Goal: Task Accomplishment & Management: Manage account settings

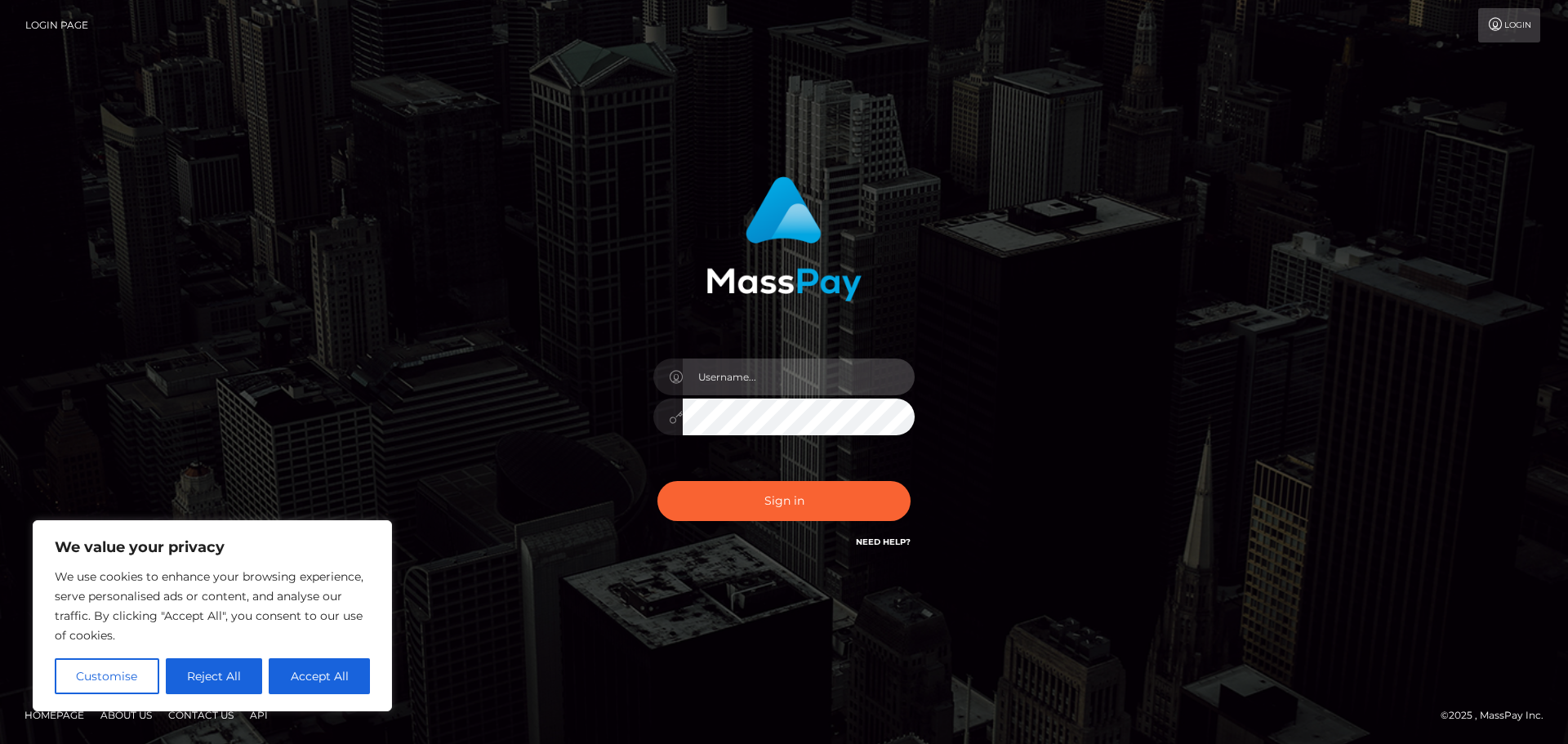
type input "[PERSON_NAME]"
click at [568, 292] on div "[PERSON_NAME]" at bounding box center [784, 372] width 454 height 416
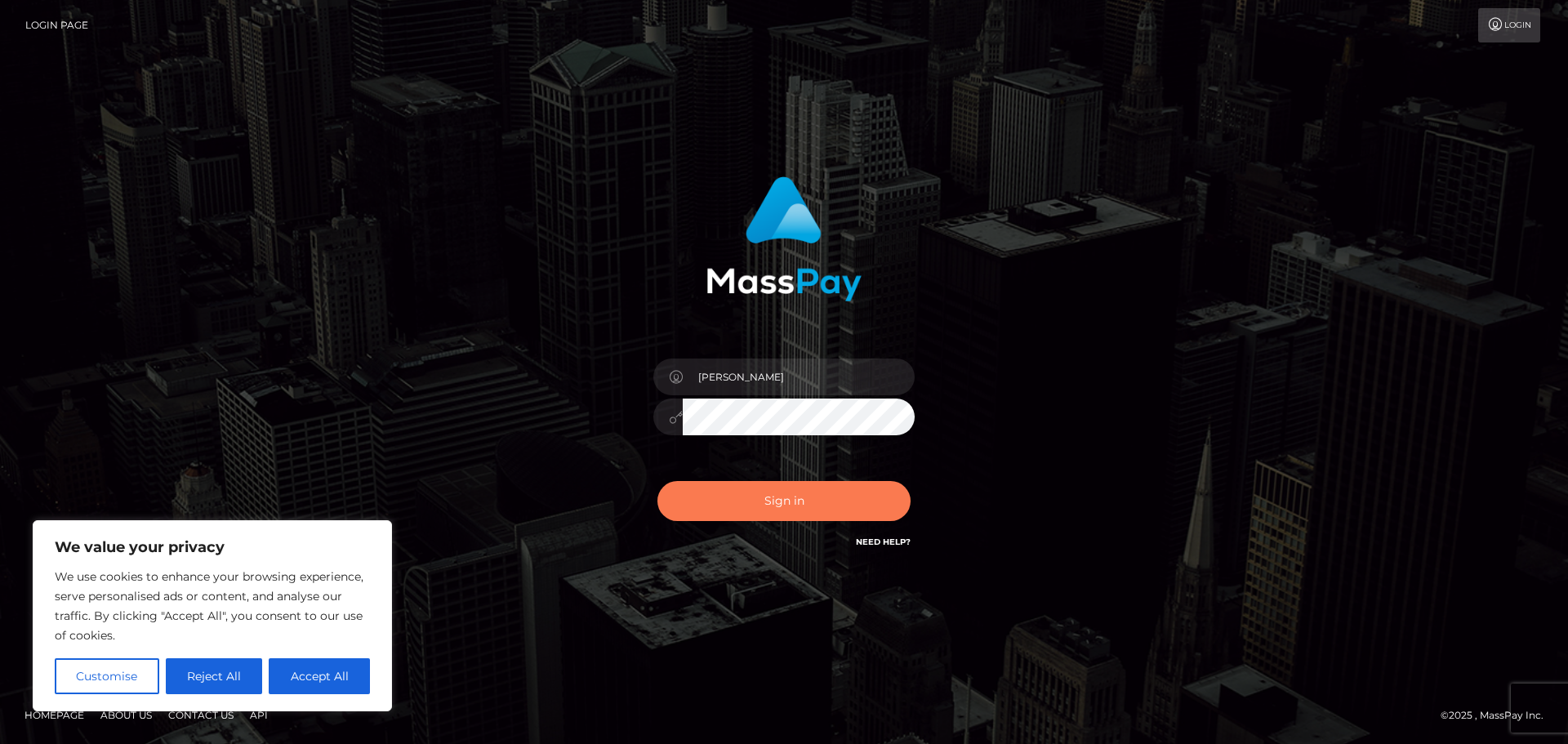
click at [758, 512] on button "Sign in" at bounding box center [784, 501] width 253 height 40
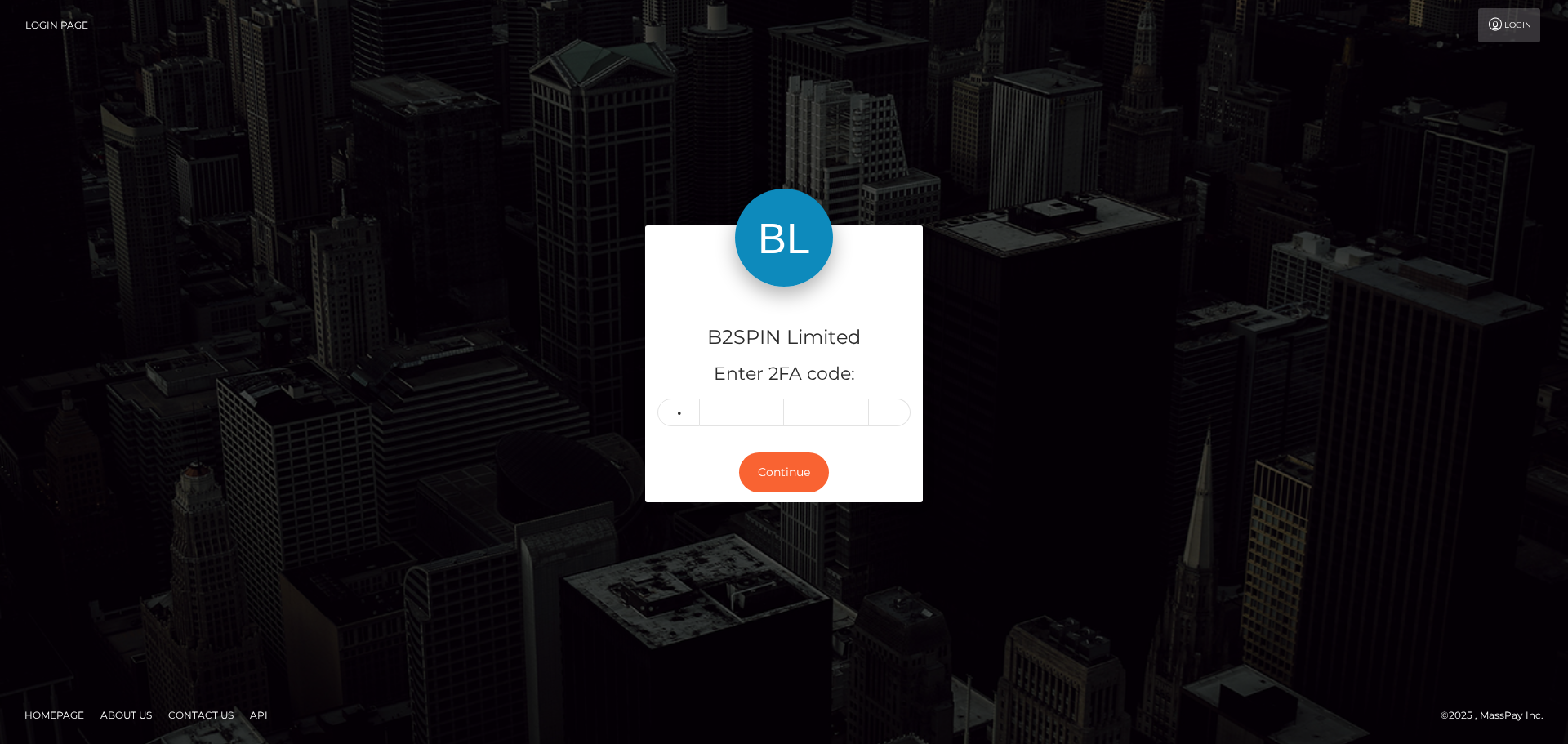
type input "1"
type input "5"
type input "7"
click at [808, 404] on input "text" at bounding box center [805, 412] width 43 height 28
type input "1"
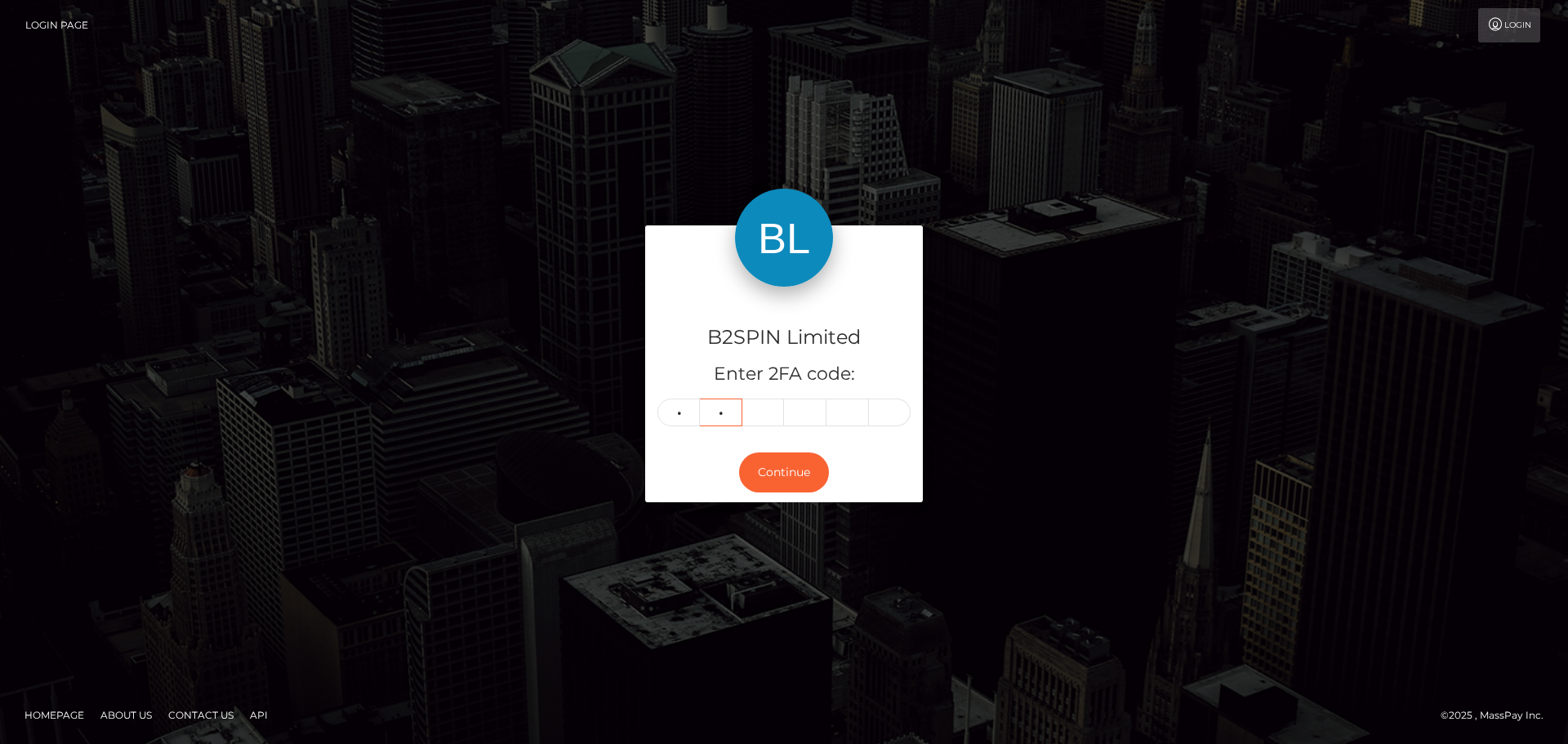
type input "6"
type input "1"
type input "5"
type input "2"
type input "3"
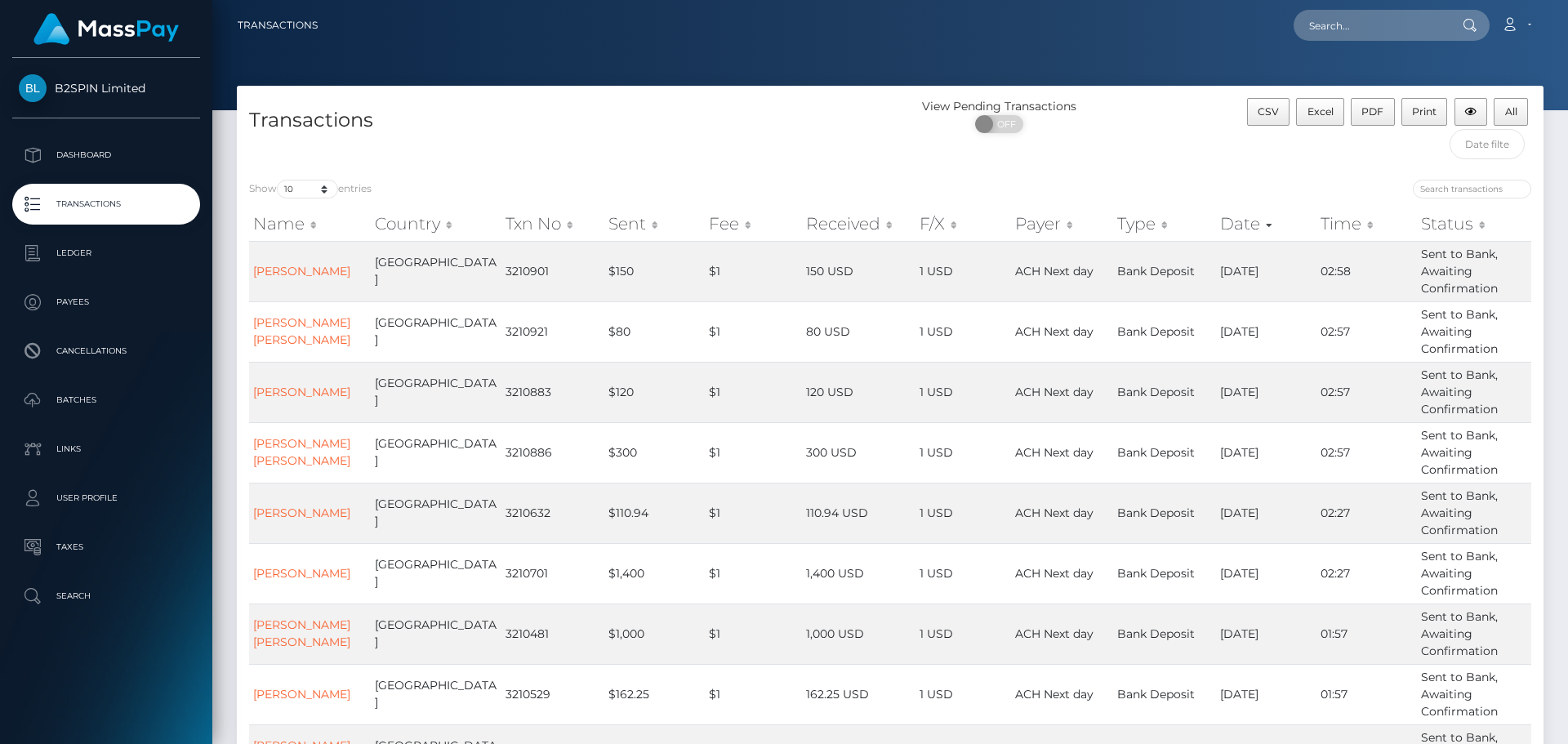
click at [334, 207] on div "Name Country Txn No Sent Fee Received F/X Payer Type Date Time Status Name Coun…" at bounding box center [890, 539] width 1307 height 673
click at [318, 186] on select "10 25 50 100 250 500 1,000 3,500" at bounding box center [308, 189] width 61 height 18
select select "3500"
click at [278, 179] on select "10 25 50 100 250 500 1,000 3,500" at bounding box center [308, 189] width 61 height 18
click at [850, 74] on div at bounding box center [890, 55] width 1355 height 110
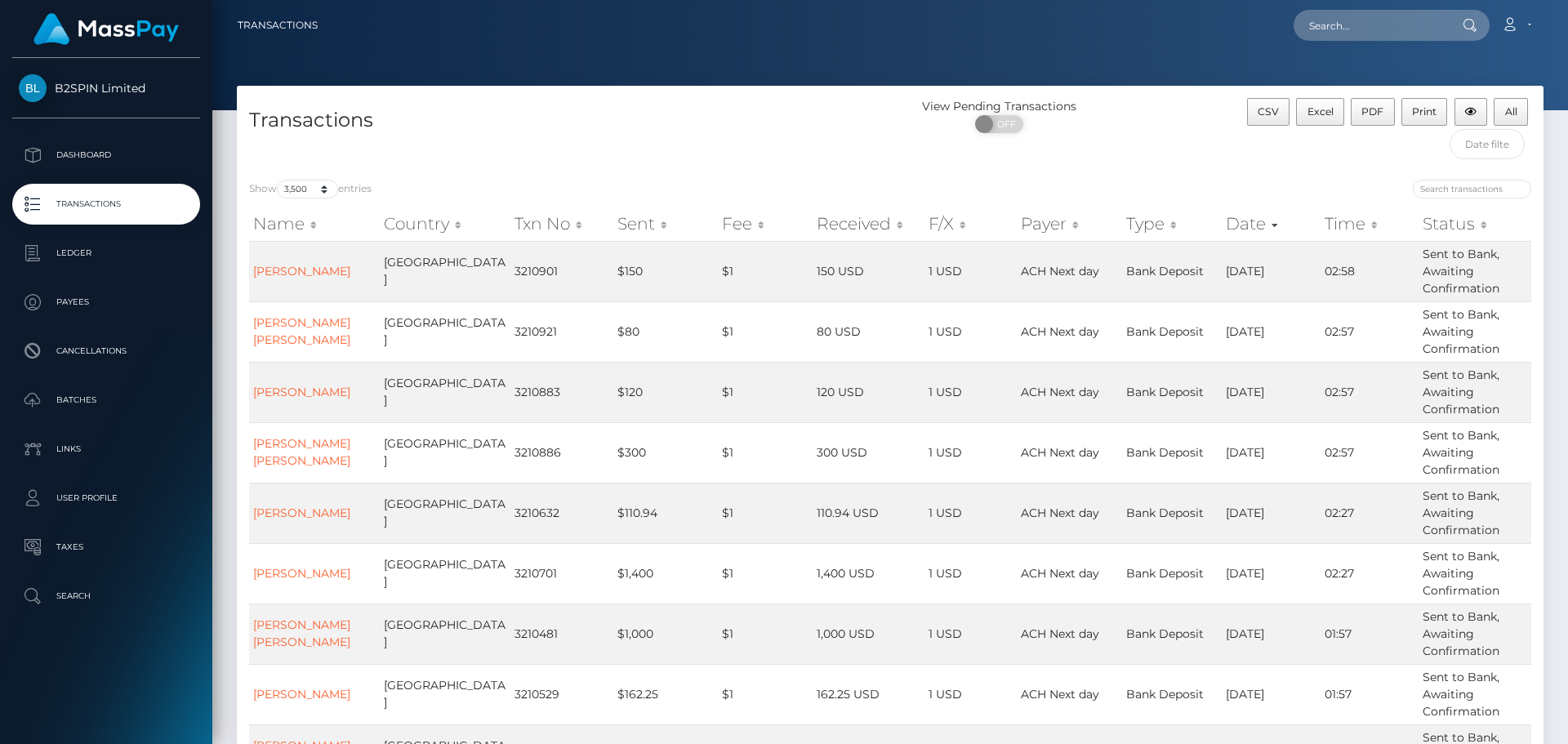
click at [1209, 65] on div at bounding box center [890, 55] width 1355 height 110
drag, startPoint x: 1112, startPoint y: 28, endPoint x: 1154, endPoint y: 42, distance: 44.3
click at [1116, 29] on div "Loading... Loading... Account Edit Profile Logout" at bounding box center [937, 25] width 1212 height 34
click at [1339, 113] on button "Excel" at bounding box center [1320, 112] width 48 height 28
